Goal: Information Seeking & Learning: Find specific fact

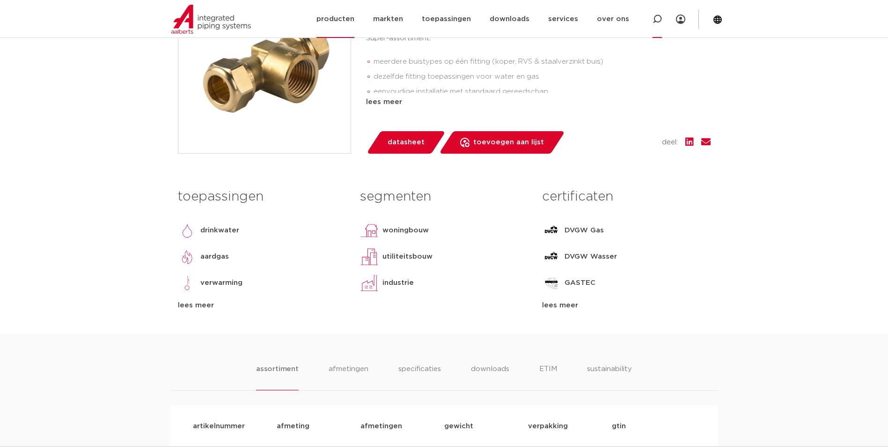
click at [659, 23] on icon at bounding box center [657, 19] width 9 height 9
paste input "VH086460000000"
type input "VH086460000000"
click button "Zoeken" at bounding box center [0, 0] width 0 height 0
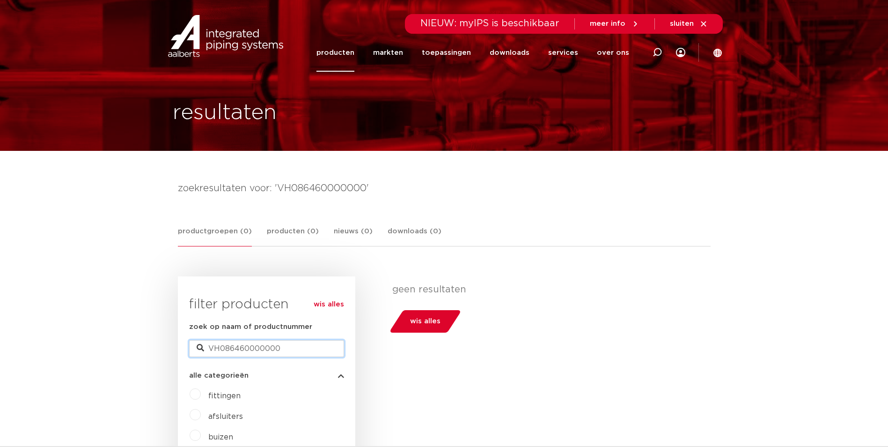
click at [282, 348] on input "VH086460000000" at bounding box center [266, 348] width 155 height 17
drag, startPoint x: 282, startPoint y: 348, endPoint x: 248, endPoint y: 347, distance: 34.7
click at [248, 347] on input "VH086460000000" at bounding box center [266, 348] width 155 height 17
drag, startPoint x: 248, startPoint y: 348, endPoint x: 331, endPoint y: 348, distance: 82.9
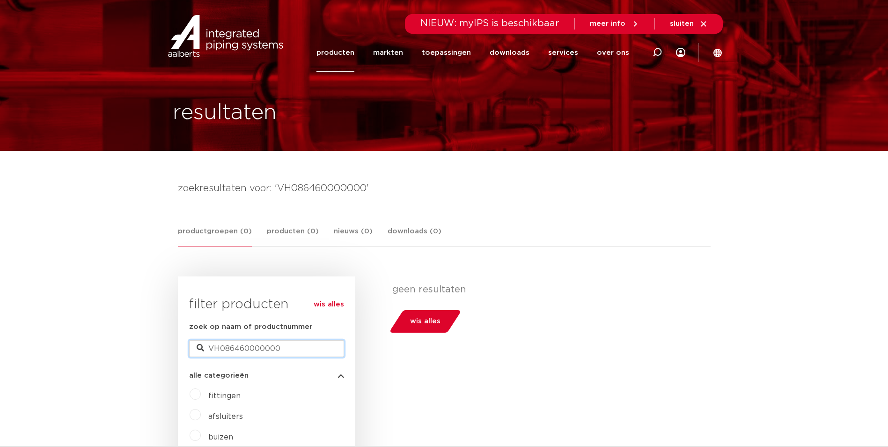
click at [331, 348] on input "VH086460000000" at bounding box center [266, 348] width 155 height 17
type input "VH086460"
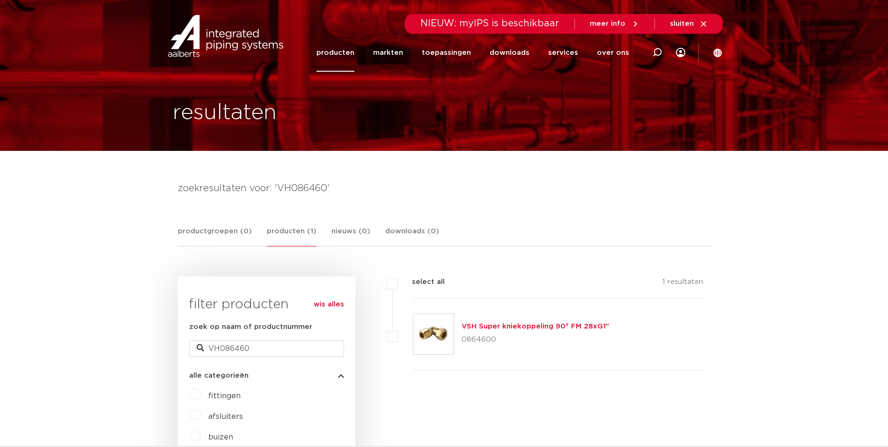
drag, startPoint x: 496, startPoint y: 339, endPoint x: 461, endPoint y: 339, distance: 34.7
click at [461, 339] on div "VSH Super kniekoppeling 90° FM 28xG1" 0864600" at bounding box center [558, 334] width 291 height 72
drag, startPoint x: 461, startPoint y: 339, endPoint x: 550, endPoint y: 330, distance: 89.9
click at [550, 330] on link "VSH Super kniekoppeling 90° FM 28xG1"" at bounding box center [536, 326] width 148 height 7
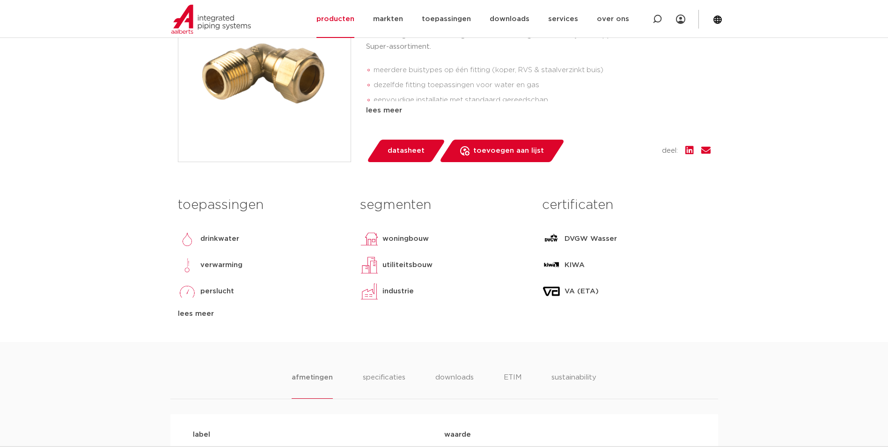
scroll to position [187, 0]
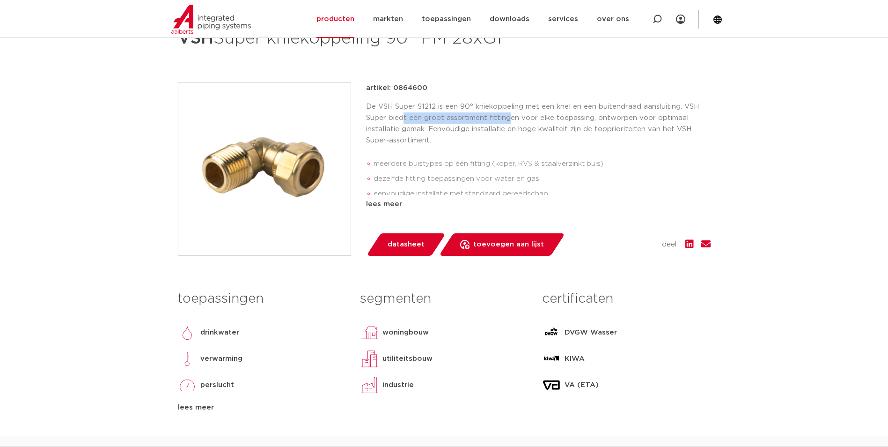
drag, startPoint x: 402, startPoint y: 116, endPoint x: 509, endPoint y: 120, distance: 106.4
click at [509, 120] on p "De VSH Super S1212 is een 90° kniekoppeling met een knel en een buitendraad aan…" at bounding box center [538, 123] width 345 height 45
drag, startPoint x: 509, startPoint y: 120, endPoint x: 575, endPoint y: 128, distance: 66.5
click at [575, 128] on p "De VSH Super S1212 is een 90° kniekoppeling met een knel en een buitendraad aan…" at bounding box center [538, 123] width 345 height 45
click at [380, 202] on div "lees meer" at bounding box center [538, 204] width 345 height 11
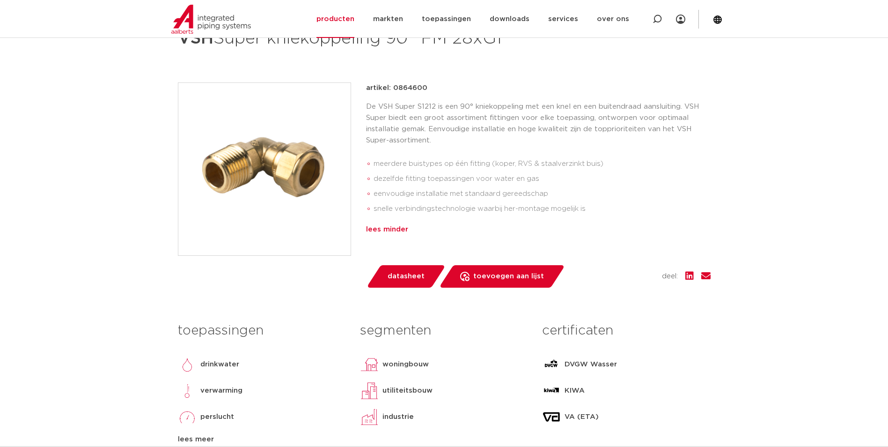
click at [389, 229] on div "lees minder" at bounding box center [538, 229] width 345 height 11
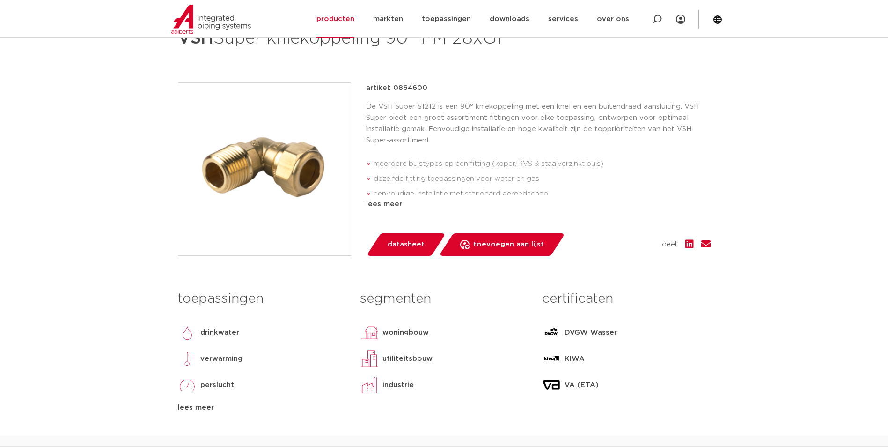
scroll to position [94, 0]
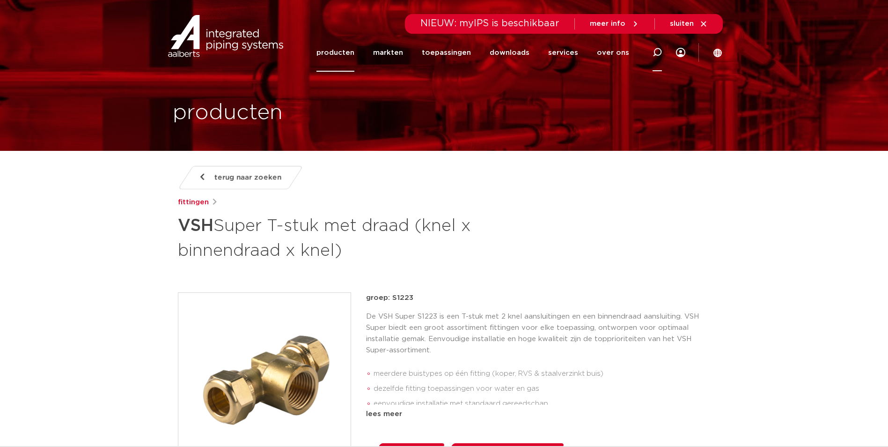
click at [653, 48] on icon at bounding box center [657, 52] width 9 height 9
paste input "0885192"
paste input "search"
type input "0885192"
click button "Zoeken" at bounding box center [0, 0] width 0 height 0
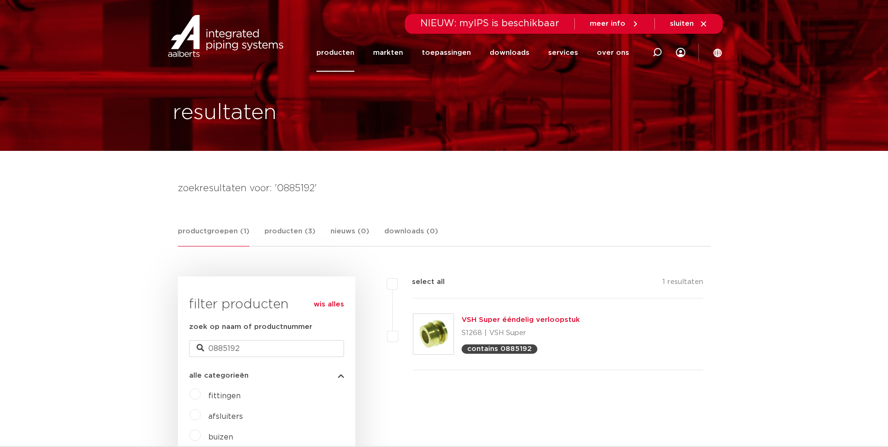
click at [510, 348] on p "contains 0885192" at bounding box center [499, 348] width 65 height 7
click link "VSH Super ééndelig verloopstuk"
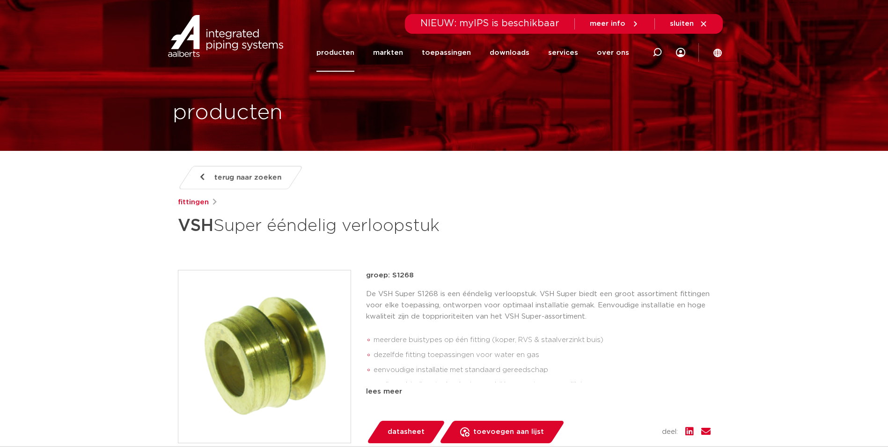
click at [702, 23] on icon at bounding box center [704, 24] width 8 height 8
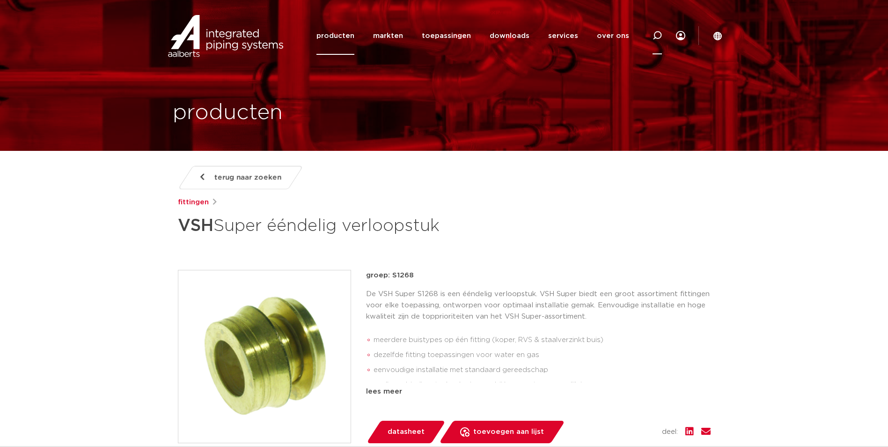
click at [662, 37] on icon at bounding box center [657, 35] width 9 height 9
click at [374, 33] on div "Zoeken verloopstuk" at bounding box center [463, 36] width 435 height 42
click at [375, 34] on div "Zoeken verloopstuk" at bounding box center [463, 36] width 435 height 42
click at [376, 36] on input "verloopstuk" at bounding box center [522, 34] width 295 height 19
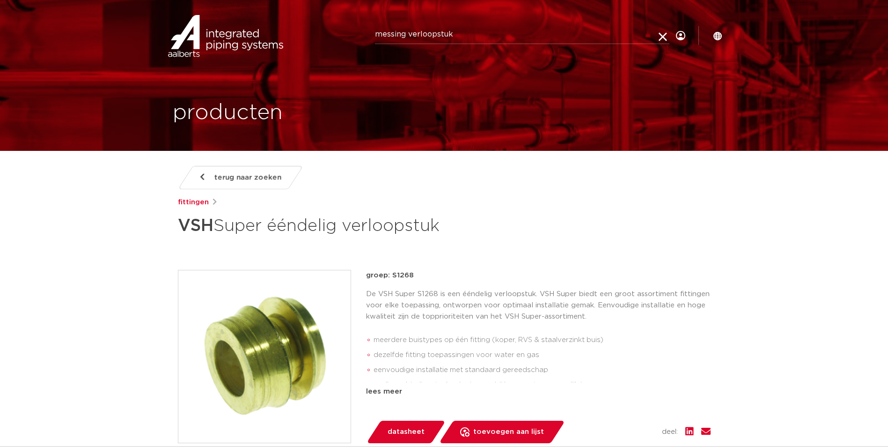
type input "messing verloopstuk"
click button "Zoeken" at bounding box center [0, 0] width 0 height 0
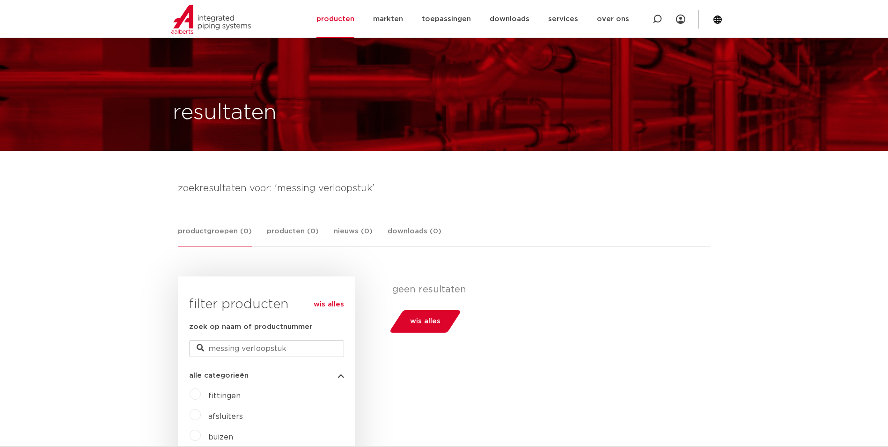
scroll to position [94, 0]
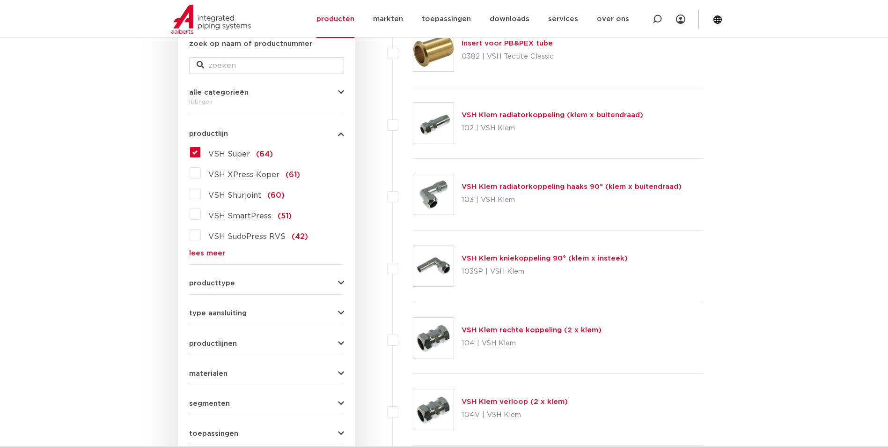
scroll to position [141, 0]
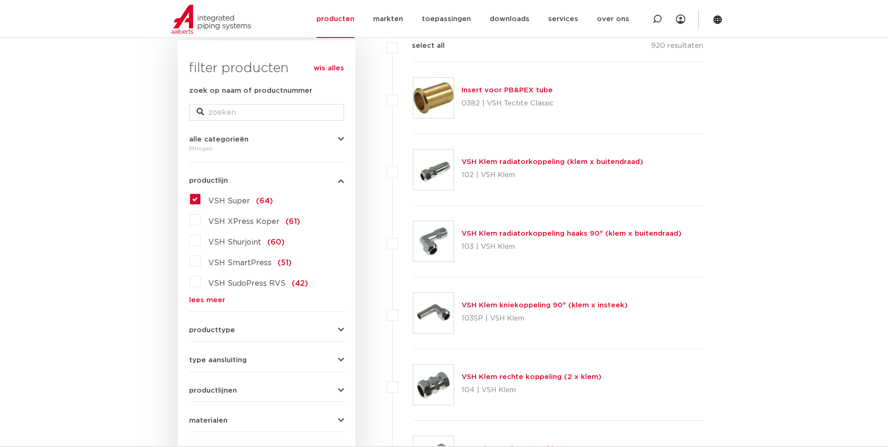
click at [201, 198] on label "VSH Super (64)" at bounding box center [237, 199] width 72 height 15
click at [0, 0] on input "VSH Super (64)" at bounding box center [0, 0] width 0 height 0
click at [201, 203] on label "VSH Super (64)" at bounding box center [237, 199] width 72 height 15
click at [0, 0] on input "VSH Super (64)" at bounding box center [0, 0] width 0 height 0
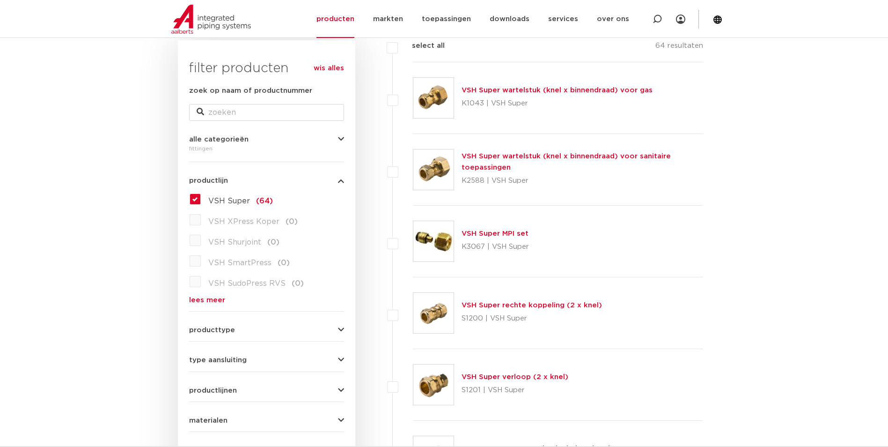
scroll to position [187, 0]
